Goal: Find specific page/section: Find specific page/section

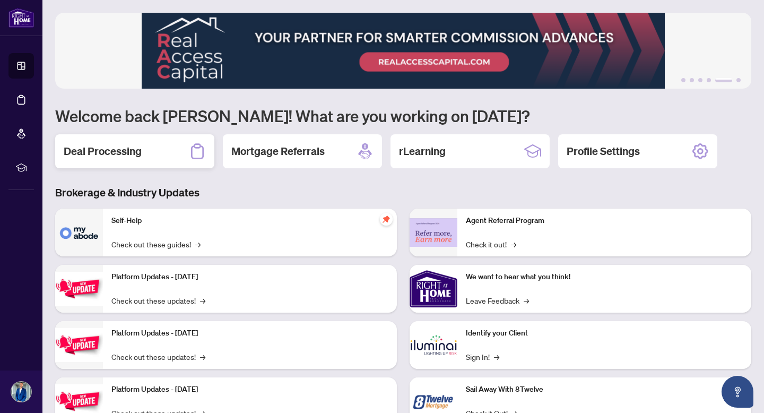
click at [145, 164] on div "Deal Processing" at bounding box center [134, 151] width 159 height 34
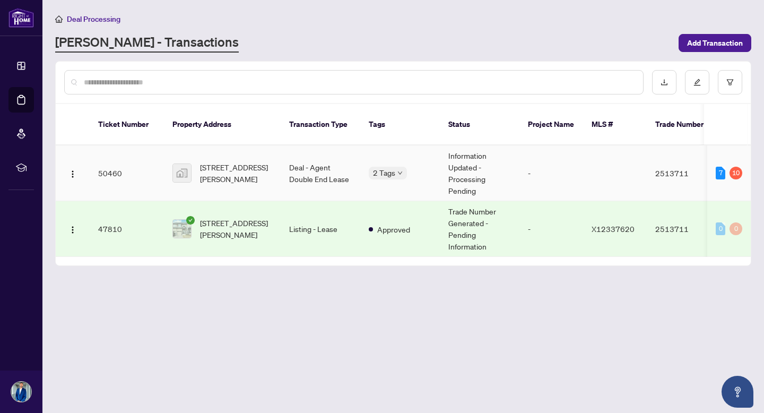
click at [308, 162] on td "Deal - Agent Double End Lease" at bounding box center [320, 173] width 80 height 56
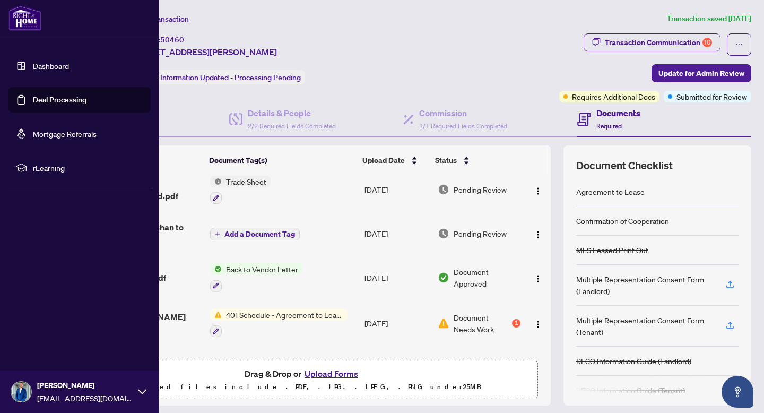
click at [33, 67] on link "Dashboard" at bounding box center [51, 66] width 36 height 10
